Goal: Information Seeking & Learning: Learn about a topic

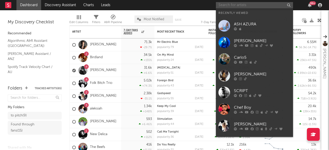
click at [242, 5] on input "text" at bounding box center [254, 5] width 77 height 6
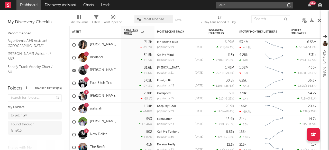
type input "[PERSON_NAME]"
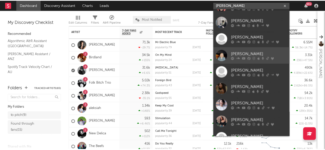
scroll to position [29, 0]
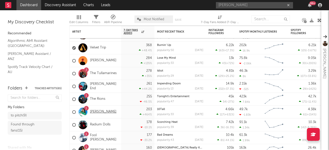
click at [102, 113] on link "[PERSON_NAME]" at bounding box center [103, 112] width 26 height 4
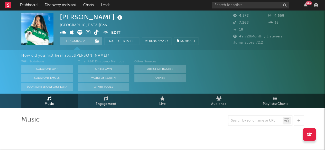
select select "6m"
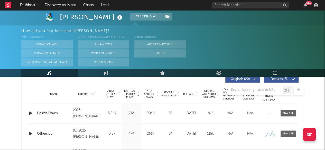
scroll to position [200, 0]
click at [187, 94] on div at bounding box center [162, 90] width 283 height 10
click at [195, 94] on div at bounding box center [162, 90] width 283 height 10
click at [198, 95] on div at bounding box center [162, 90] width 283 height 10
click at [198, 94] on div at bounding box center [162, 90] width 283 height 10
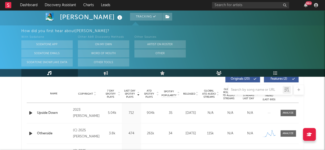
click at [196, 91] on div at bounding box center [162, 90] width 283 height 10
click at [189, 92] on div at bounding box center [162, 90] width 283 height 10
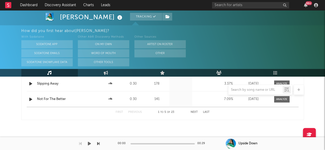
scroll to position [643, 0]
